Goal: Task Accomplishment & Management: Use online tool/utility

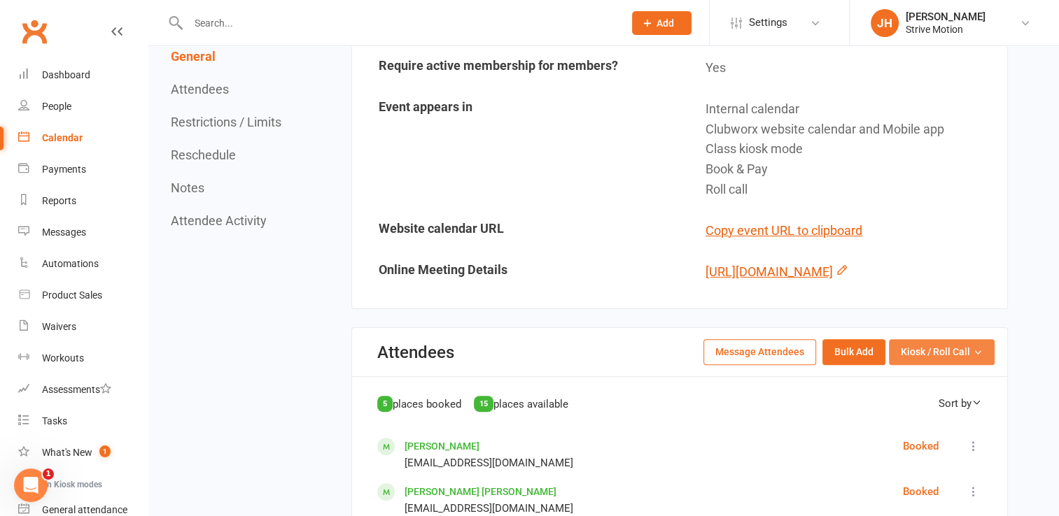
click at [941, 360] on span "Kiosk / Roll Call" at bounding box center [935, 351] width 69 height 15
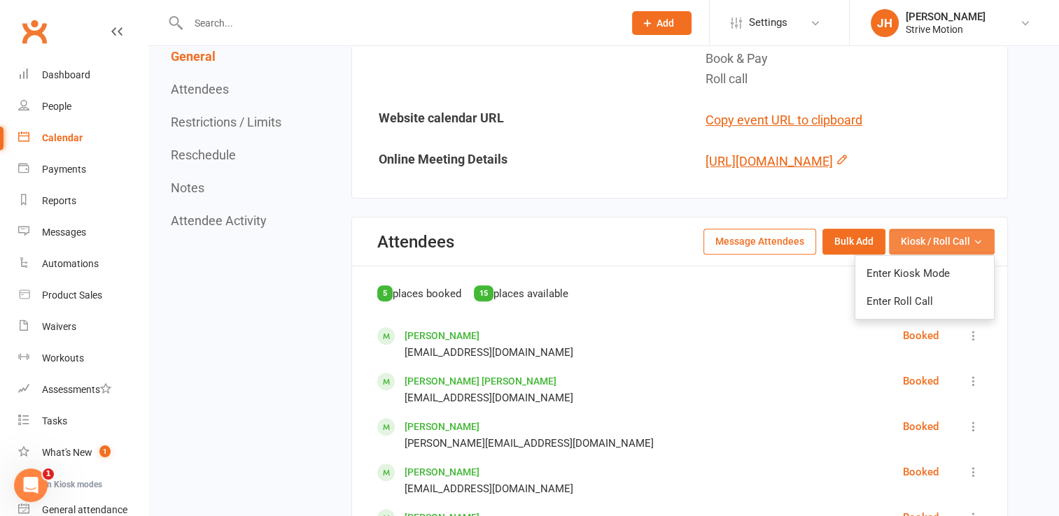
scroll to position [438, 0]
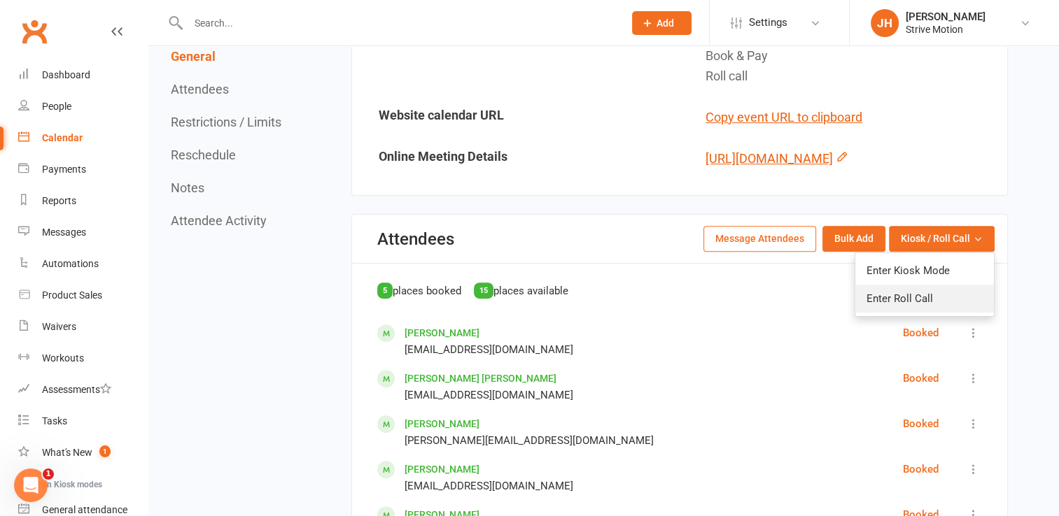
click at [927, 313] on link "Enter Roll Call" at bounding box center [924, 299] width 139 height 28
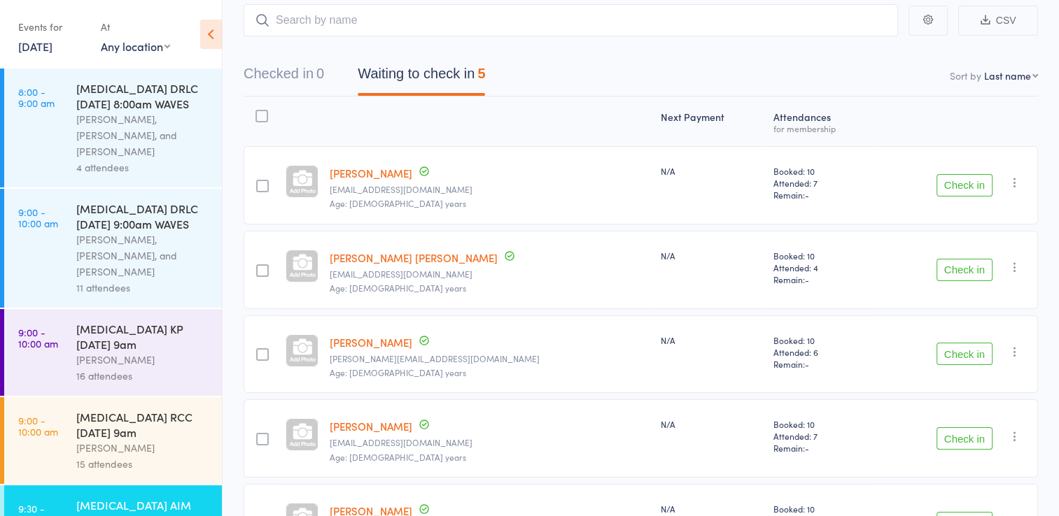
scroll to position [86, 0]
click at [964, 188] on button "Check in" at bounding box center [964, 185] width 56 height 22
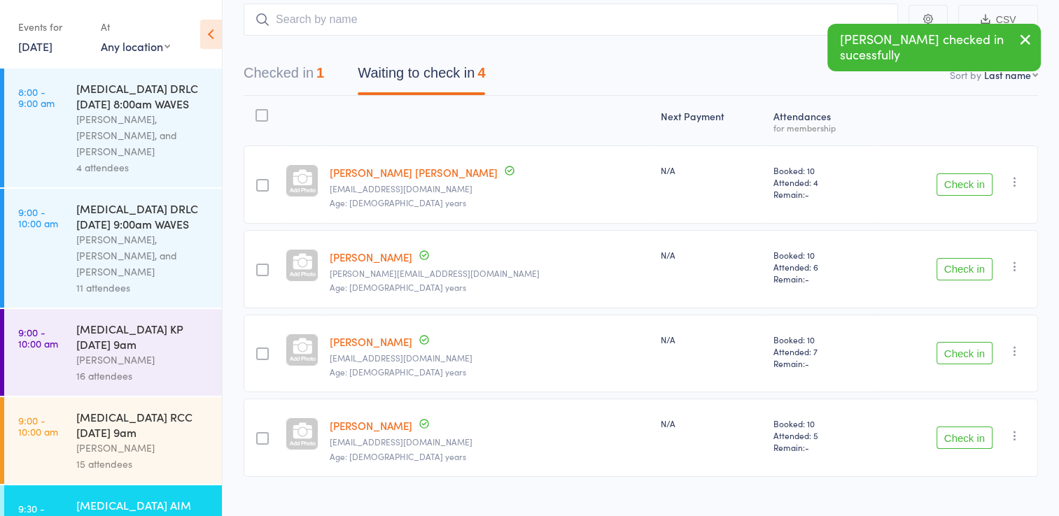
click at [952, 344] on button "Check in" at bounding box center [964, 353] width 56 height 22
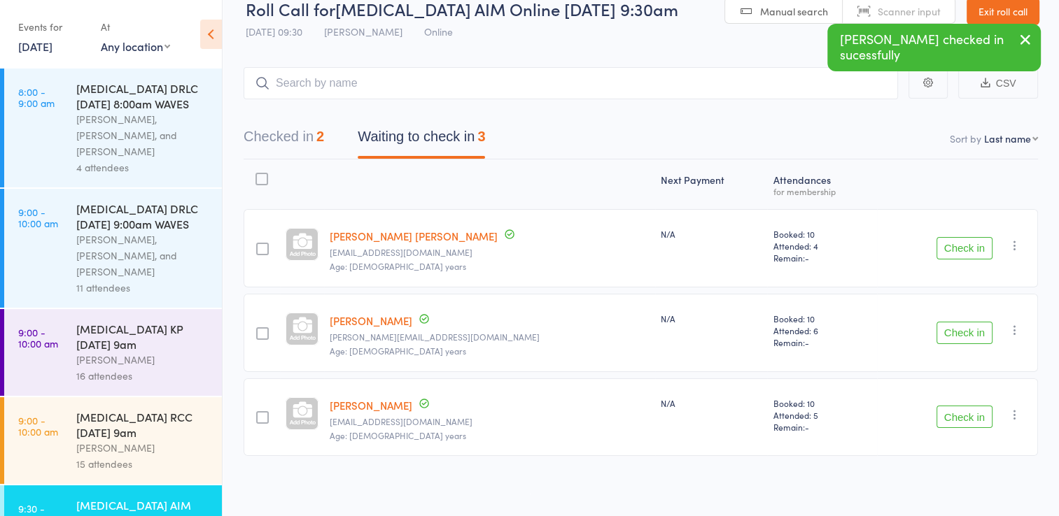
click at [955, 402] on div "Check in Check in Send message Add Note Add Task Add Flag Remove [PERSON_NAME] …" at bounding box center [957, 418] width 161 height 78
click at [965, 419] on button "Check in" at bounding box center [964, 417] width 56 height 22
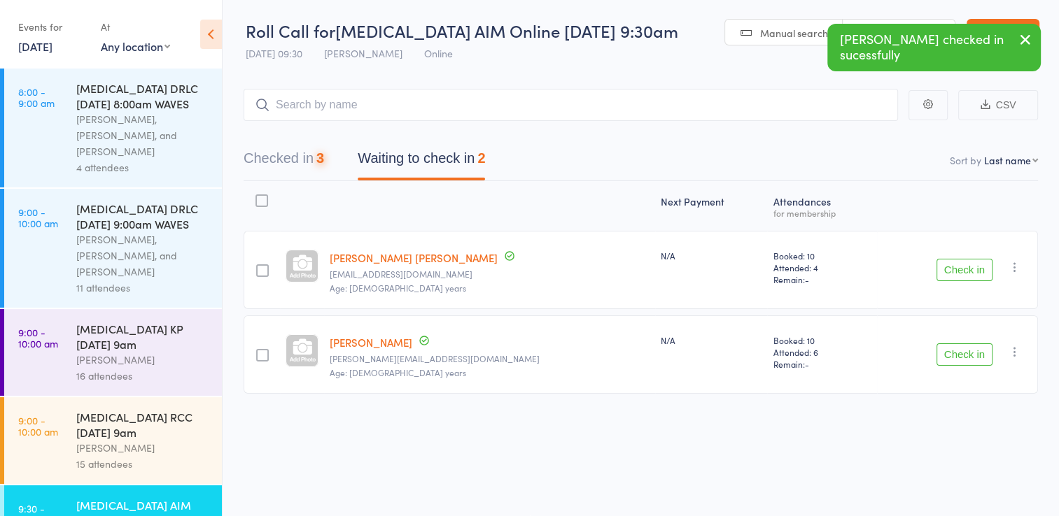
scroll to position [0, 0]
